Goal: Task Accomplishment & Management: Use online tool/utility

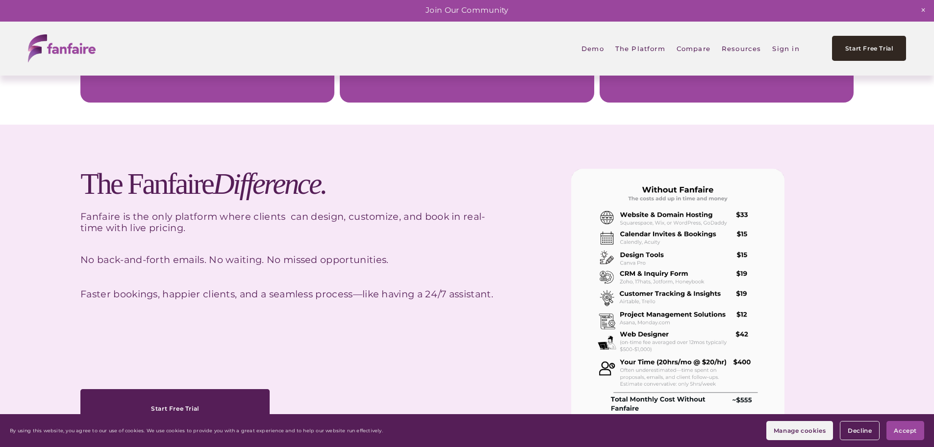
scroll to position [2508, 0]
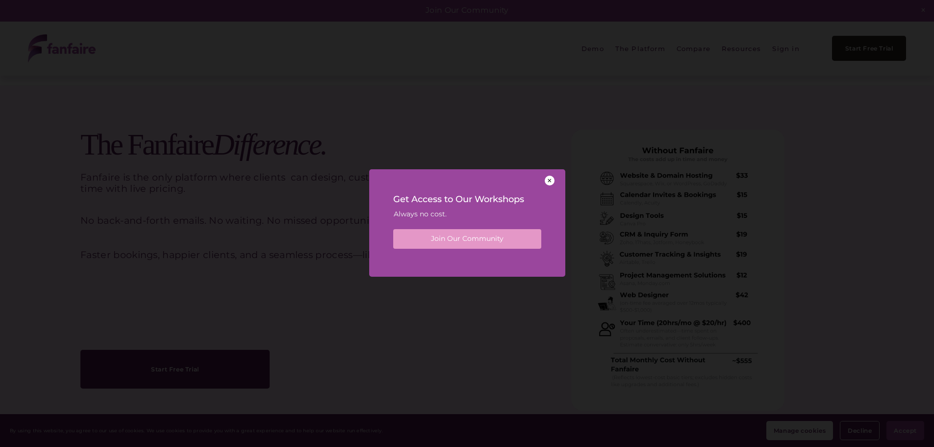
click at [551, 182] on div at bounding box center [550, 181] width 10 height 10
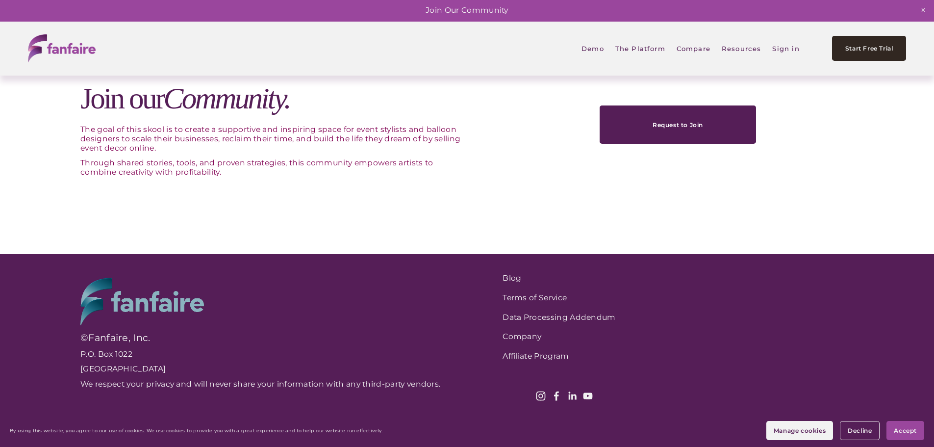
scroll to position [3505, 0]
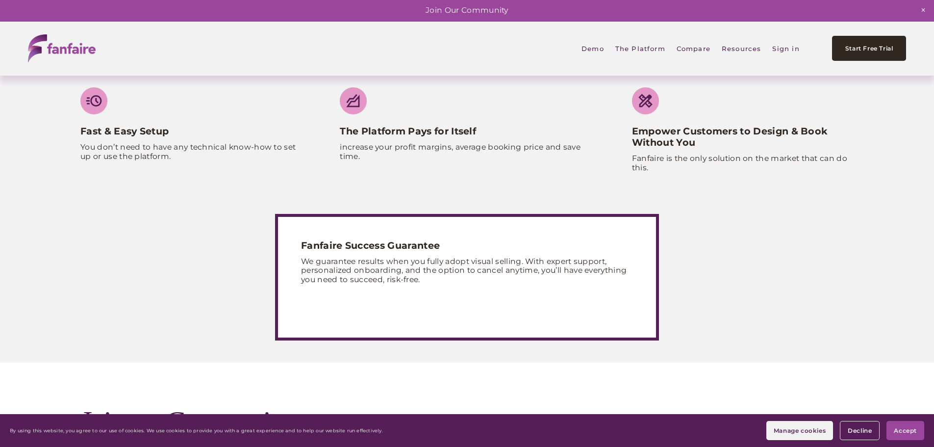
click at [0, 0] on span "Digital Storefront" at bounding box center [0, 0] width 0 height 0
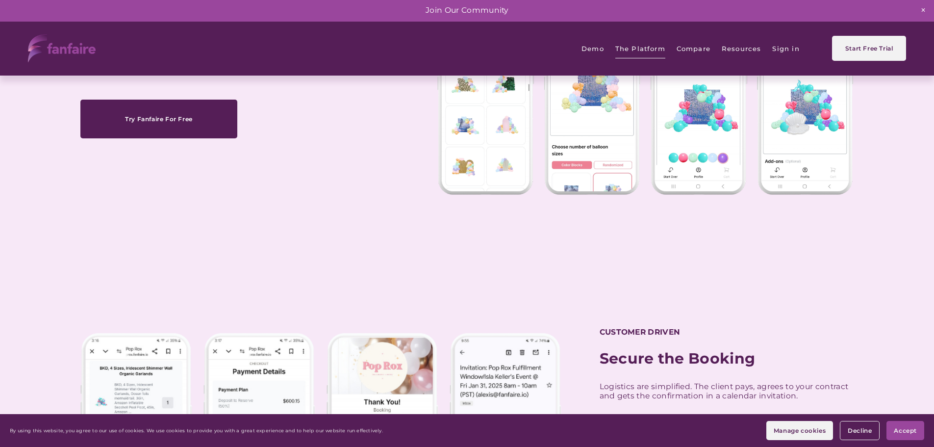
scroll to position [806, 0]
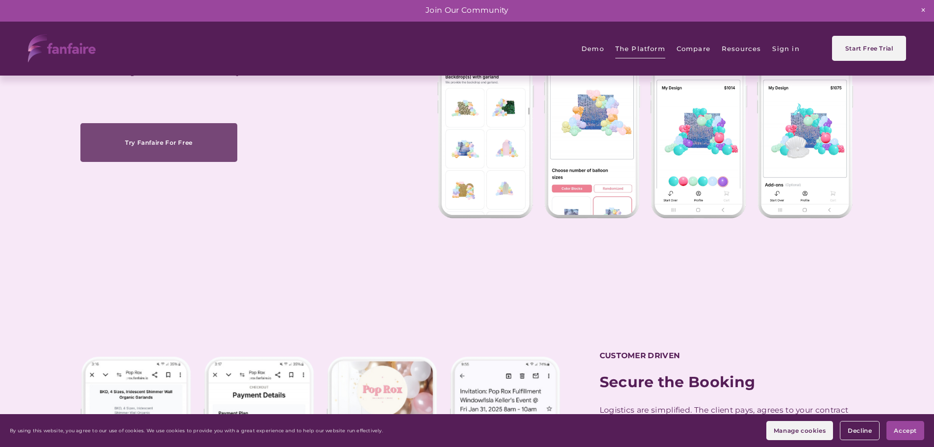
click at [183, 131] on link "Try Fanfaire For Free" at bounding box center [158, 142] width 157 height 39
